Goal: Information Seeking & Learning: Find specific fact

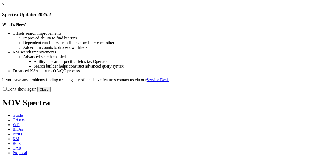
click at [4, 7] on link "×" at bounding box center [3, 4] width 2 height 4
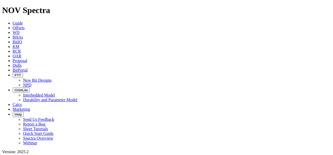
click at [25, 26] on link "Offsets" at bounding box center [19, 28] width 12 height 4
drag, startPoint x: 19, startPoint y: 73, endPoint x: 3, endPoint y: 72, distance: 16.0
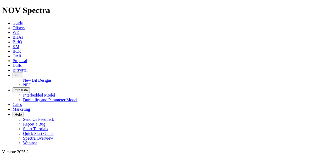
type input "[DATE]"
radio input "true"
radio input "false"
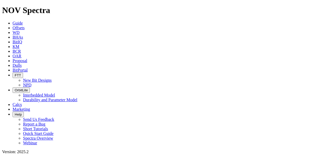
radio input "false"
radio input "true"
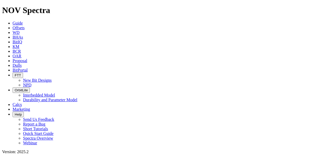
radio input "true"
radio input "false"
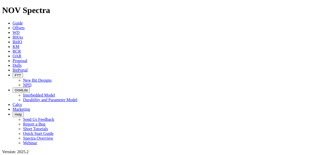
paste input "SHAFFER 27-22 2H"
type input "SHAFFER 27-22 2H"
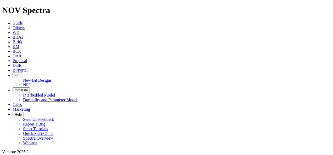
drag, startPoint x: 324, startPoint y: 71, endPoint x: 313, endPoint y: 71, distance: 10.7
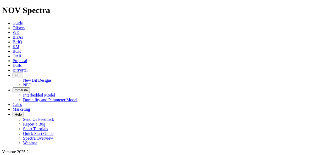
radio input "false"
radio input "true"
type input "[DATE]"
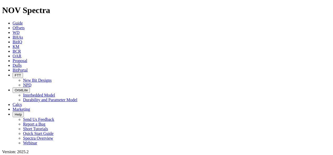
type input "[DATE]"
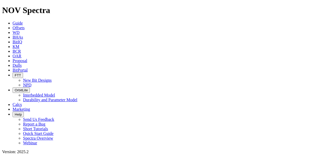
radio input "true"
radio input "false"
paste input "SHAFFER 27-22 3H"
type input "SHAFFER 27-22 3H"
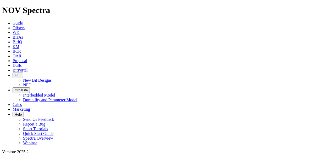
scroll to position [83, 0]
radio input "false"
radio input "true"
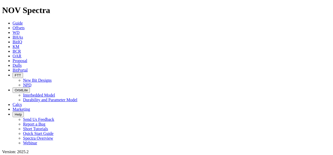
type input "[DATE]"
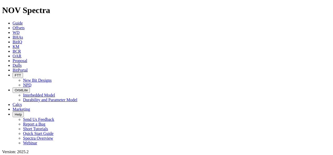
paste input "SHALLOT 1930-23H"
type input "SHALLOT 1930-23H"
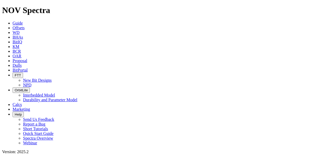
scroll to position [105, 0]
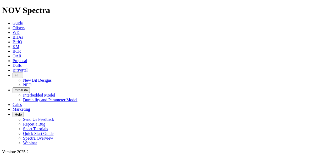
radio input "true"
radio input "false"
paste input "SHALLOT 1930-23H"
type input "SHALLOT 1930-23H"
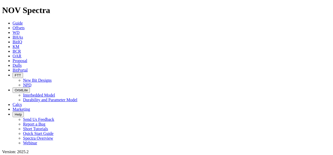
radio input "false"
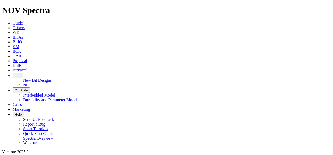
radio input "true"
type input "[DATE]"
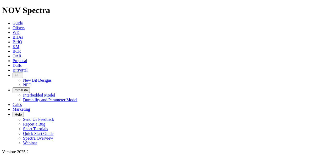
radio input "true"
radio input "false"
paste input "SHANGHAI ROOSTER 15-3 FED 127H"
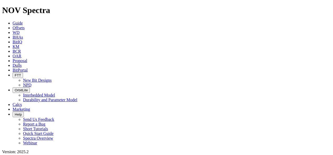
scroll to position [0, 3]
type input "SHANGHAI ROOSTER 15-3 FED 127H"
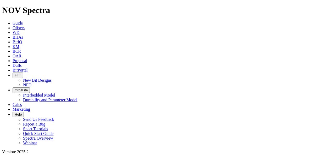
radio input "false"
radio input "true"
type input "[DATE]"
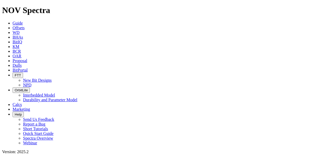
radio input "true"
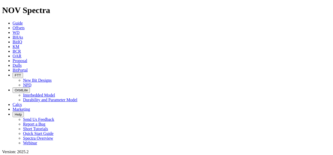
radio input "false"
paste input "SHELTON 25W-25-03"
type input "SHELTON 25W-25-03"
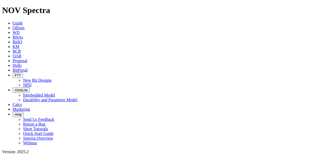
radio input "false"
radio input "true"
type input "[DATE]"
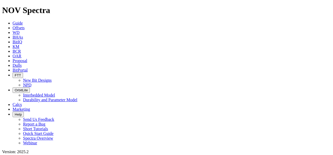
type input "[DATE]"
radio input "true"
radio input "false"
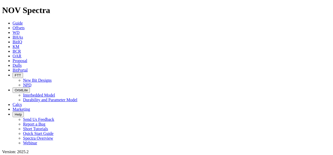
paste input "SHELTON 25W-25-08"
type input "SHELTON 25W-25-08"
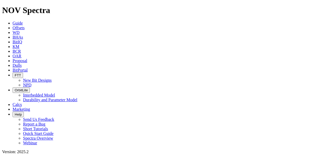
radio input "false"
radio input "true"
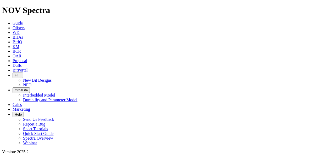
paste input "SHELTON 25W-25-08"
type input "SHELTON 25W-25-08"
type input "[DATE]"
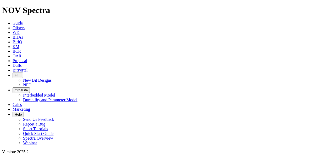
type input "[DATE]"
paste input "SHELTON 25W-25-08"
type input "SHELTON 25W-25-08"
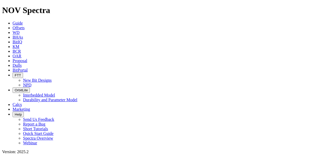
scroll to position [52, 0]
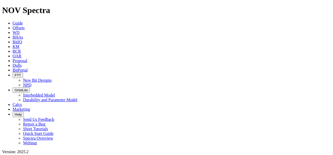
radio input "true"
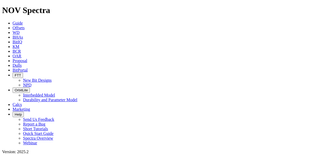
radio input "false"
paste input "SHELTON 25W-25-08"
type input "SHELTON 25W-25-08"
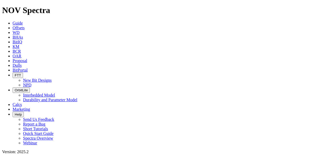
radio input "false"
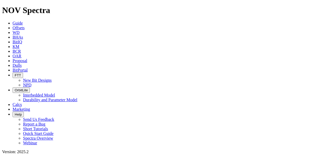
radio input "true"
type input "[DATE]"
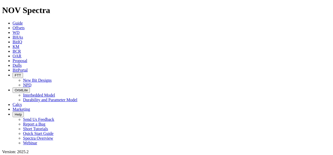
paste input "SIDNEY 32-29 2TFH"
type input "SIDNEY 32-29 2TFH"
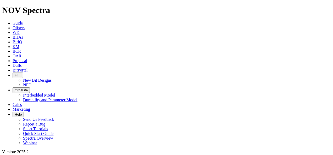
radio input "true"
radio input "false"
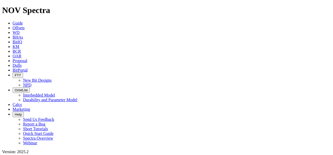
radio input "true"
type input "[DATE]"
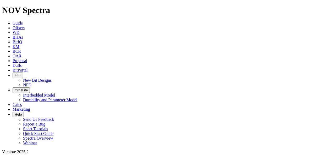
radio input "true"
radio input "false"
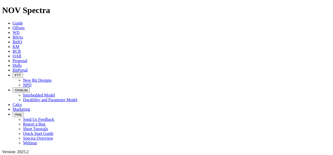
paste input "SIDNEY 32-29 2TFH"
type input "SIDNEY 32-29 2TFH"
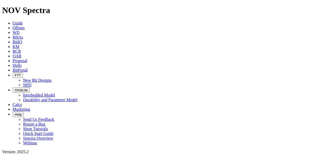
scroll to position [73, 0]
radio input "false"
radio input "true"
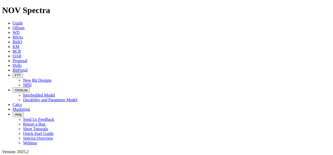
type input "[DATE]"
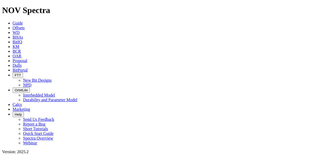
radio input "true"
radio input "false"
paste input "[PERSON_NAME] LE 29-32 12TFH"
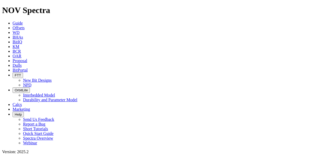
type input "[PERSON_NAME] LE 29-32 12TFH"
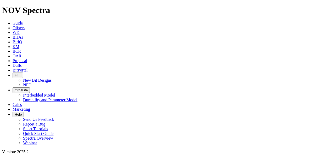
radio input "false"
radio input "true"
type input "[DATE]"
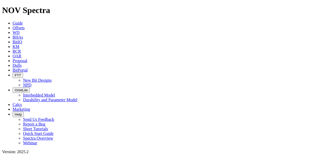
type input "[DATE]"
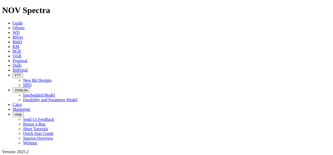
radio input "true"
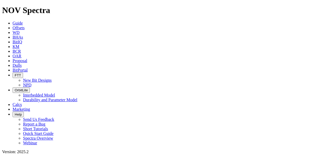
radio input "false"
paste input "[PERSON_NAME] 5-8 6H"
type input "[PERSON_NAME] 5-8 6H"
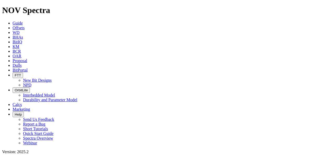
scroll to position [67, 0]
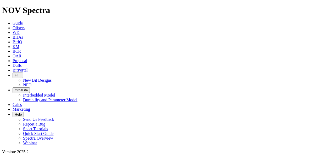
radio input "false"
radio input "true"
type input "[DATE]"
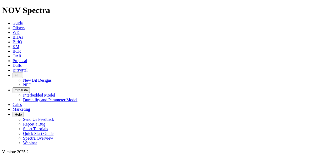
type input "[DATE]"
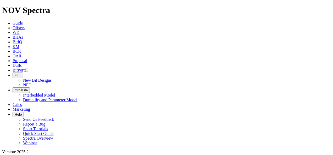
paste input "[PERSON_NAME] 5-8 6H"
type input "[PERSON_NAME] 5-8 6H"
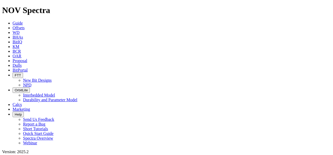
type input "[DATE]"
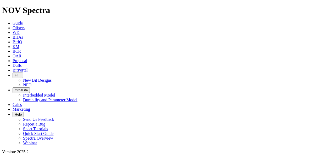
radio input "true"
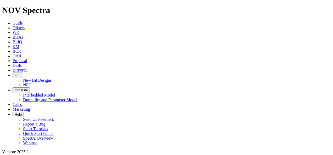
radio input "false"
paste input "SITRA C41-1"
type input "SITRA C41-1"
